Goal: Information Seeking & Learning: Learn about a topic

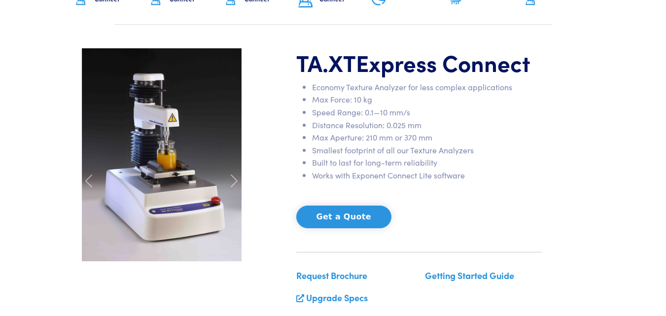
scroll to position [75, 0]
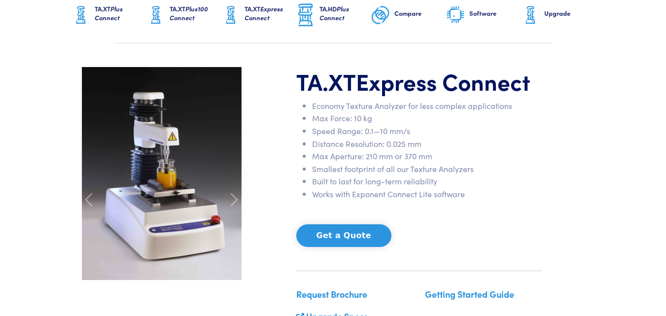
click at [119, 17] on h6 "TA.XT Plus Connect" at bounding box center [120, 13] width 51 height 18
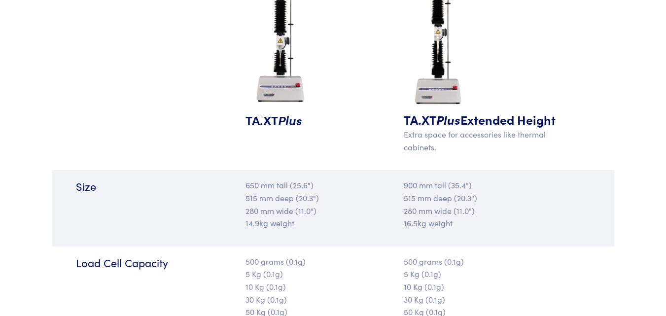
scroll to position [1091, 0]
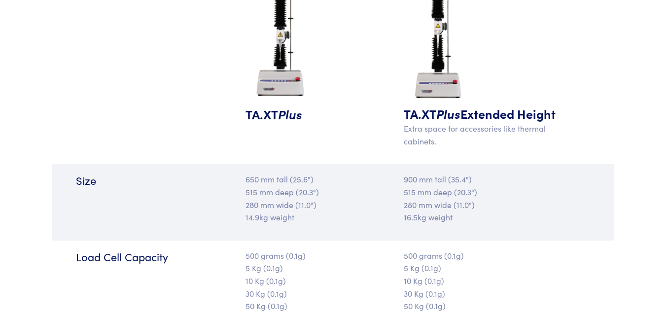
drag, startPoint x: 673, startPoint y: 22, endPoint x: 673, endPoint y: 113, distance: 90.7
click at [284, 115] on span "Plus" at bounding box center [290, 114] width 24 height 17
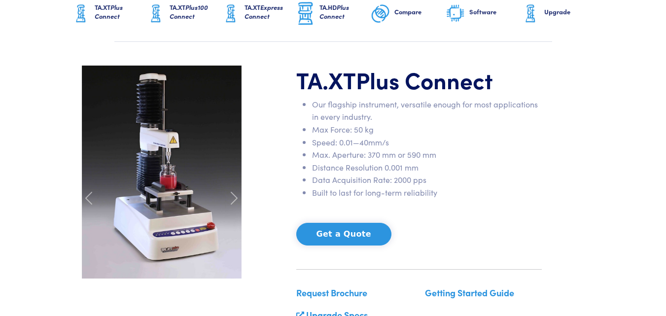
scroll to position [101, 0]
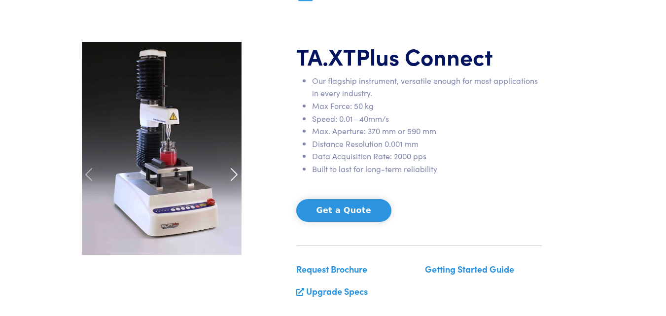
click at [226, 170] on div at bounding box center [234, 174] width 26 height 265
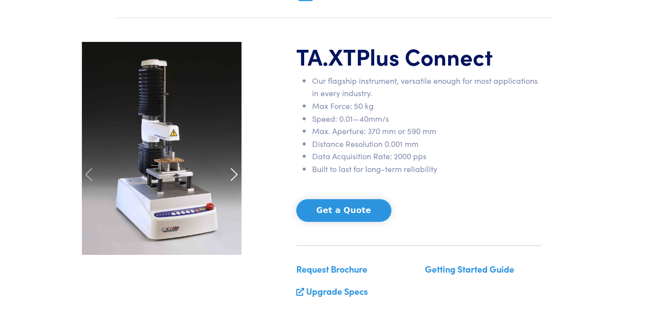
click at [226, 170] on div at bounding box center [234, 174] width 26 height 265
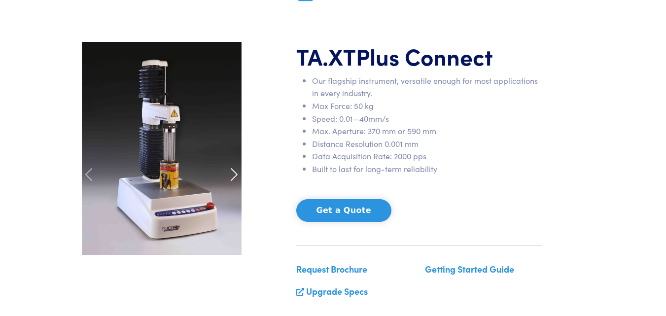
click at [226, 170] on div at bounding box center [234, 174] width 26 height 265
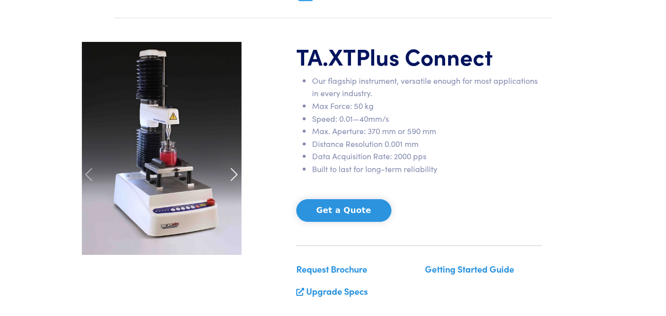
click at [236, 173] on span at bounding box center [234, 175] width 16 height 16
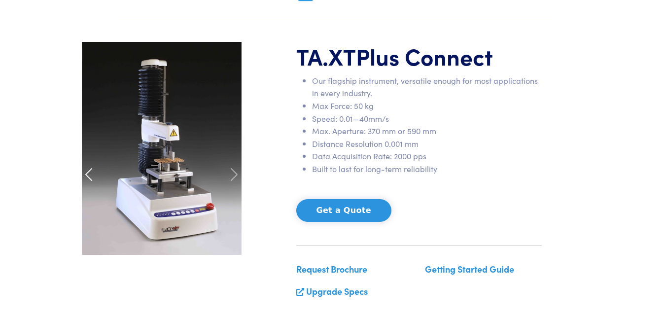
click at [89, 175] on span at bounding box center [89, 175] width 16 height 16
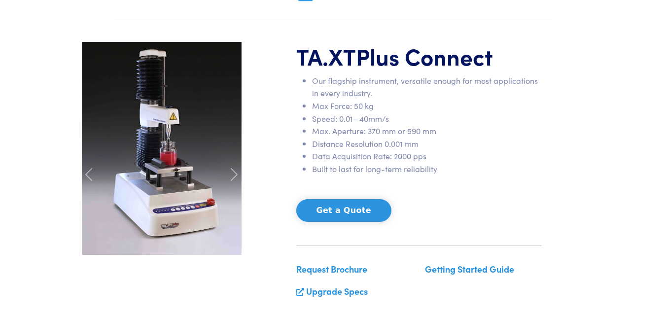
scroll to position [0, 0]
